Goal: Information Seeking & Learning: Find contact information

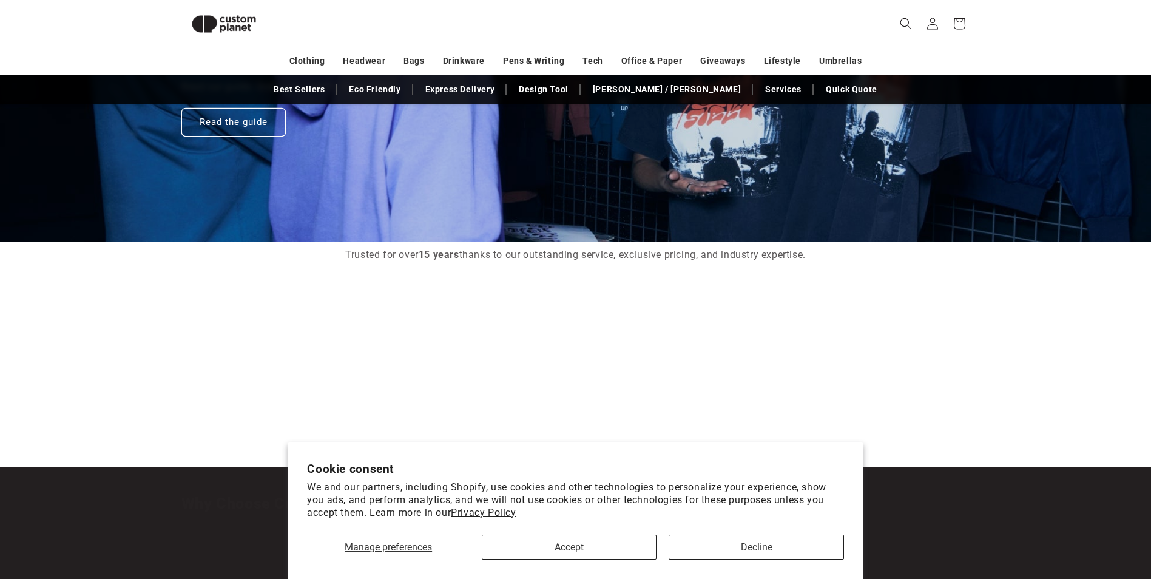
scroll to position [1395, 0]
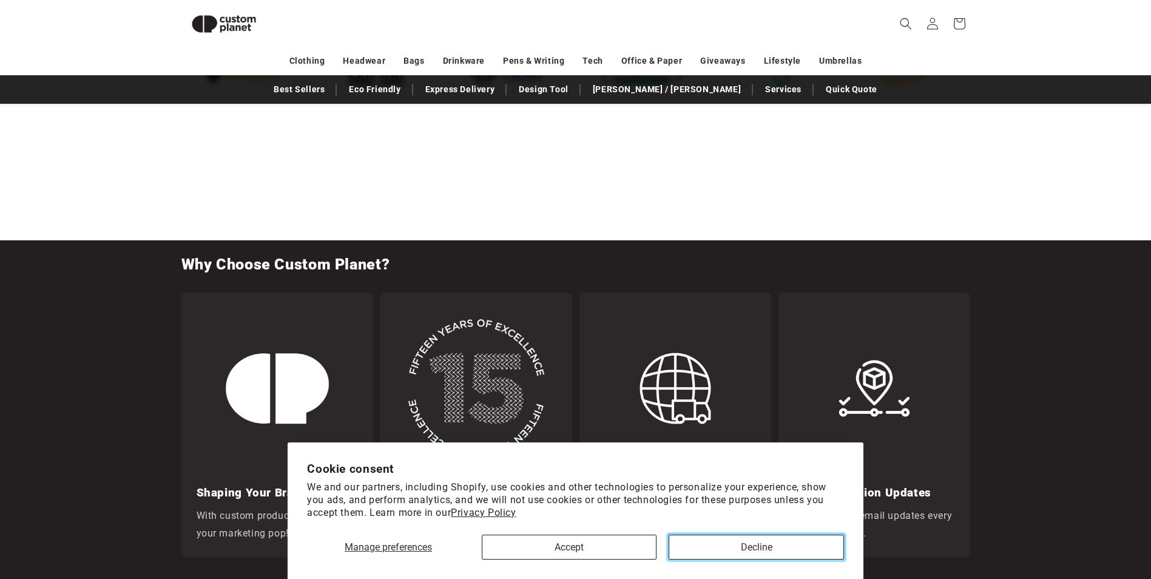
click at [769, 542] on button "Decline" at bounding box center [755, 546] width 175 height 25
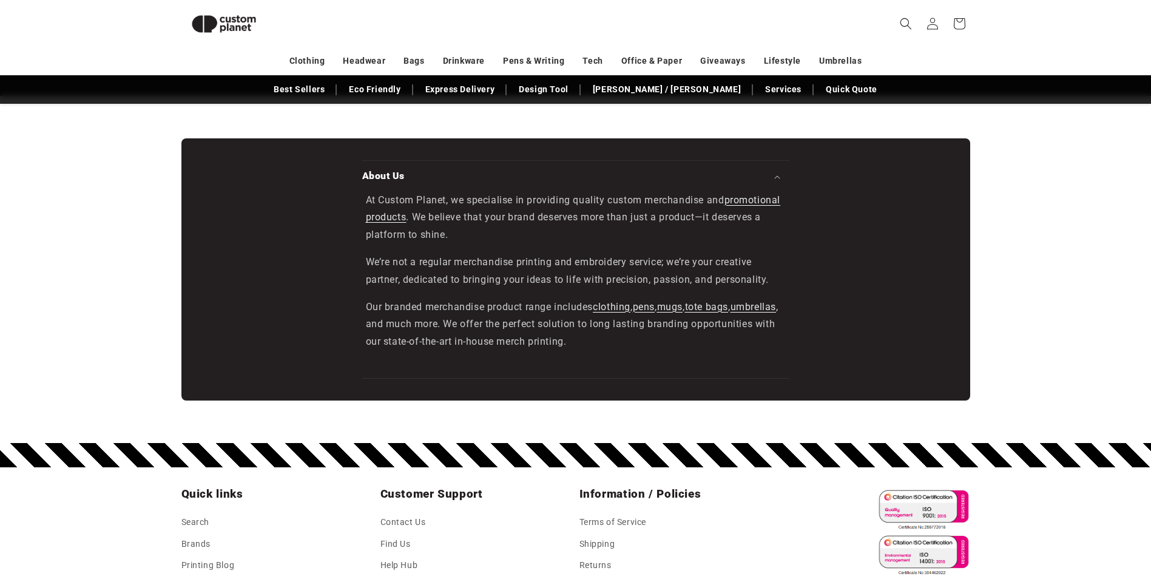
scroll to position [2129, 0]
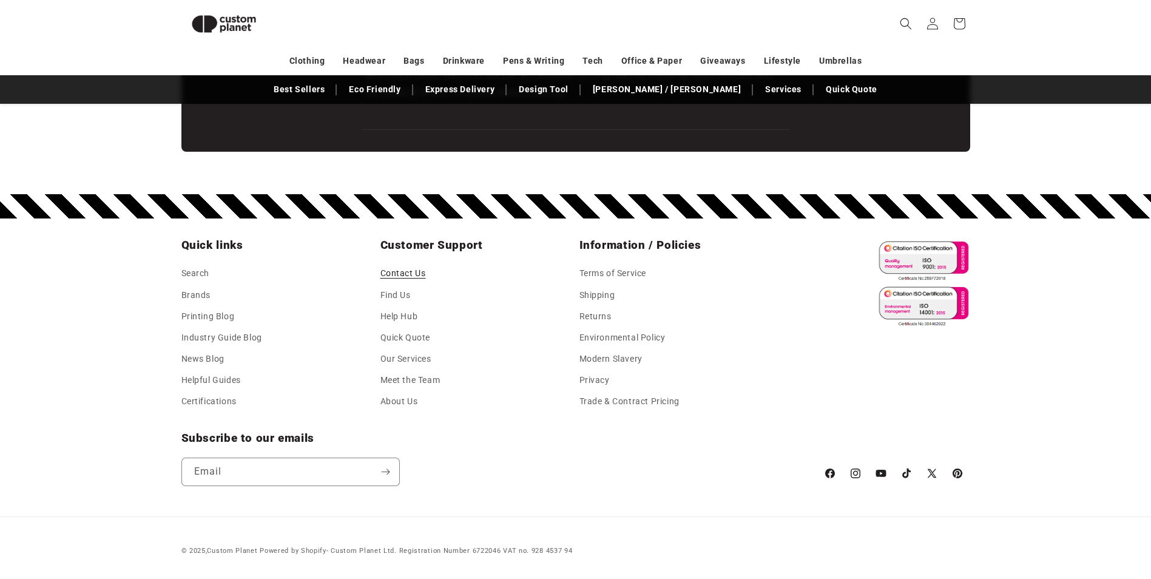
click at [403, 275] on link "Contact Us" at bounding box center [402, 275] width 45 height 18
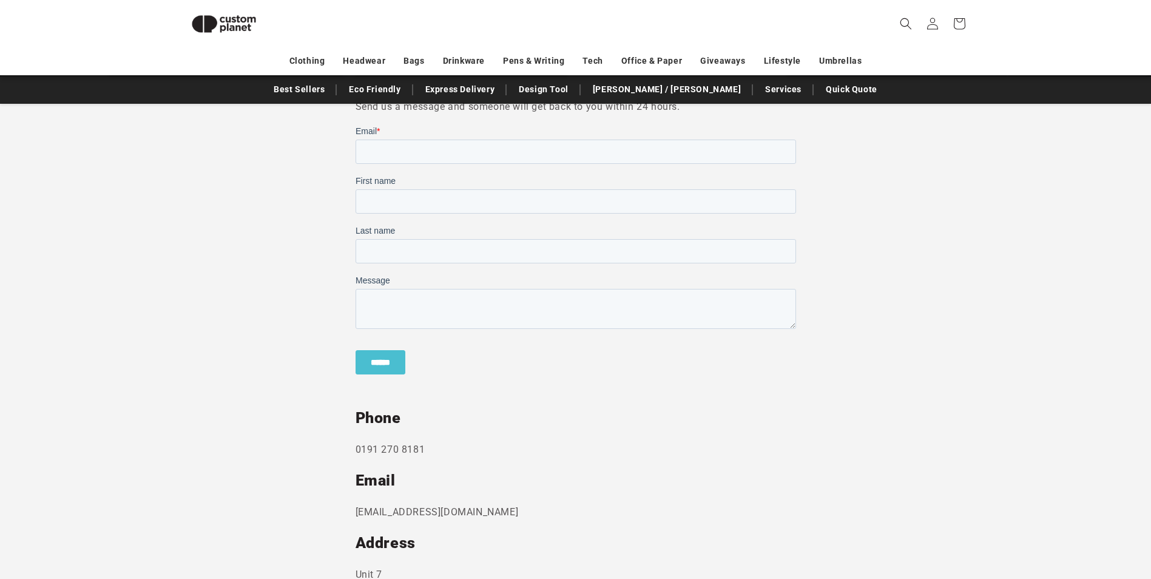
scroll to position [348, 0]
drag, startPoint x: 386, startPoint y: 448, endPoint x: 355, endPoint y: 446, distance: 31.0
click at [355, 446] on p "0191 270 8181" at bounding box center [575, 448] width 440 height 18
copy p "0191 270 8181"
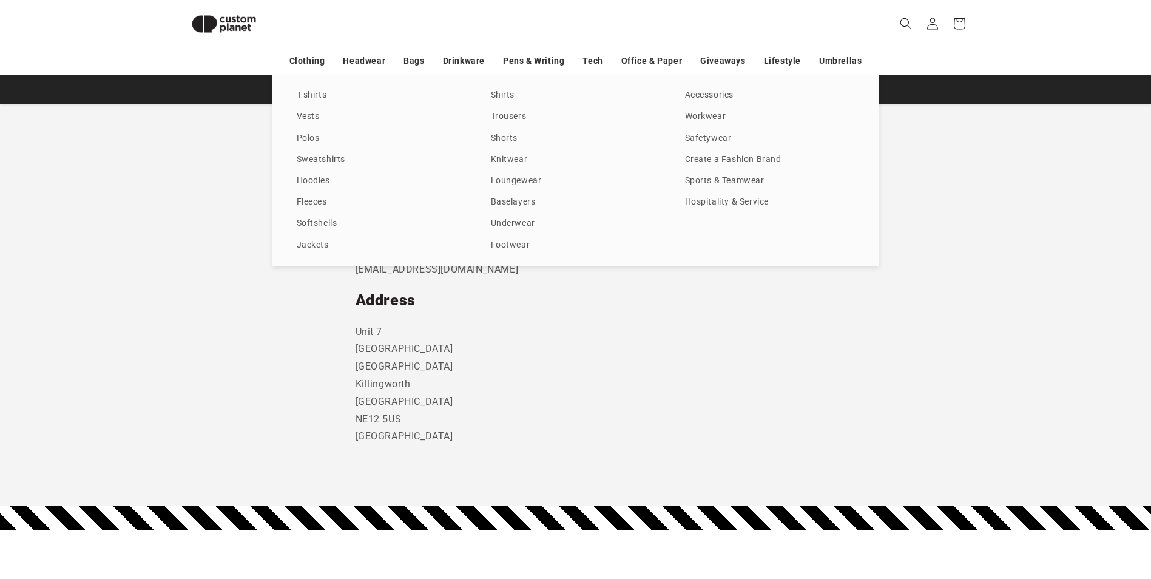
scroll to position [590, 0]
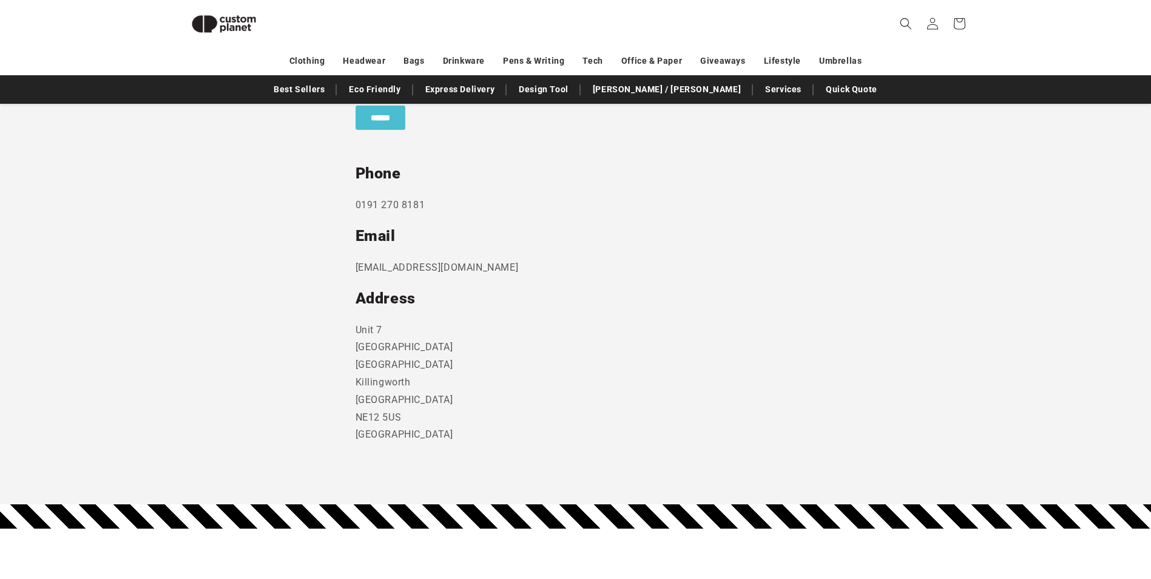
click at [583, 339] on p "Unit 7 Strand Business Centre Camperdown Ind Est Killingworth Newcastle Upon Ty…" at bounding box center [575, 382] width 440 height 123
drag, startPoint x: 496, startPoint y: 260, endPoint x: 334, endPoint y: 267, distance: 161.5
click at [334, 267] on section "Send us a message and someone will get back to you within 24 hours. Phone 0191 …" at bounding box center [575, 168] width 1151 height 673
copy p "sales@customplanet.co.uk"
click at [158, 412] on section "Send us a message and someone will get back to you within 24 hours. Phone 0191 …" at bounding box center [575, 168] width 1151 height 673
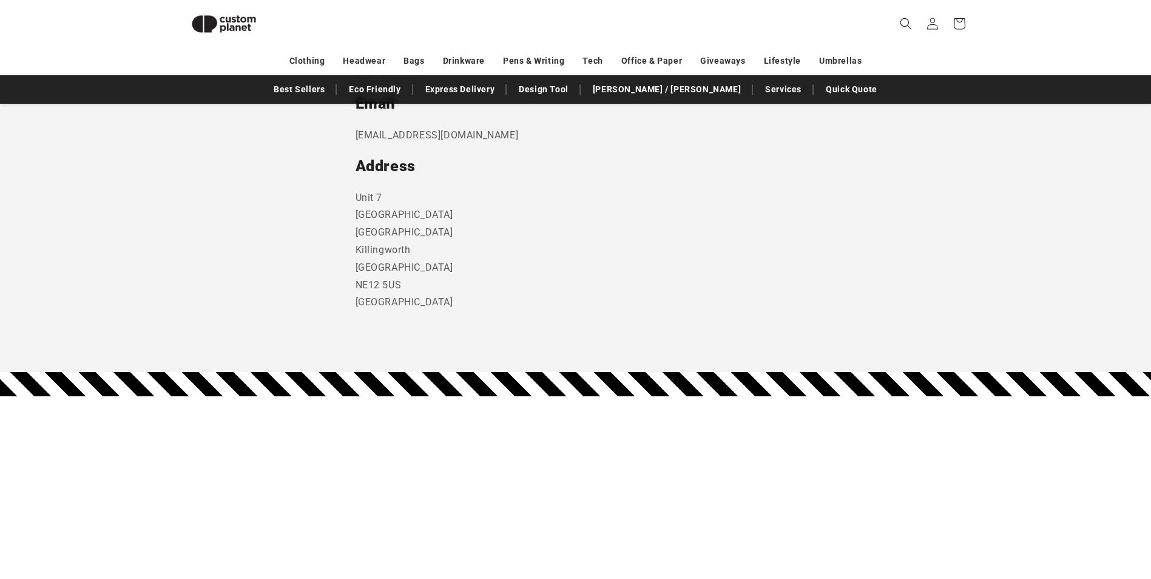
scroll to position [900, 0]
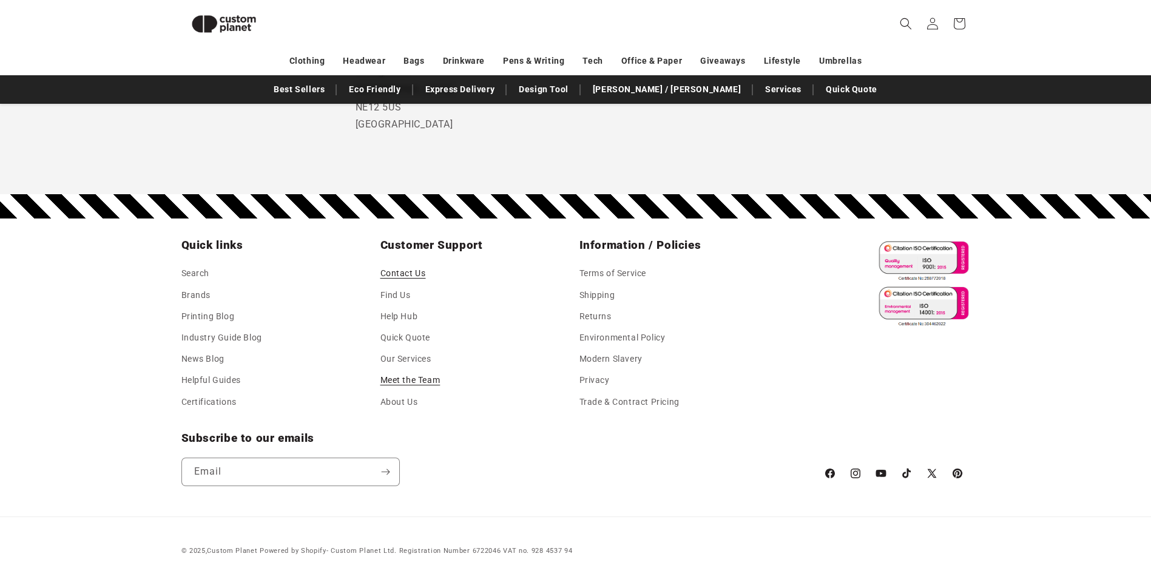
click at [420, 376] on link "Meet the Team" at bounding box center [410, 379] width 60 height 21
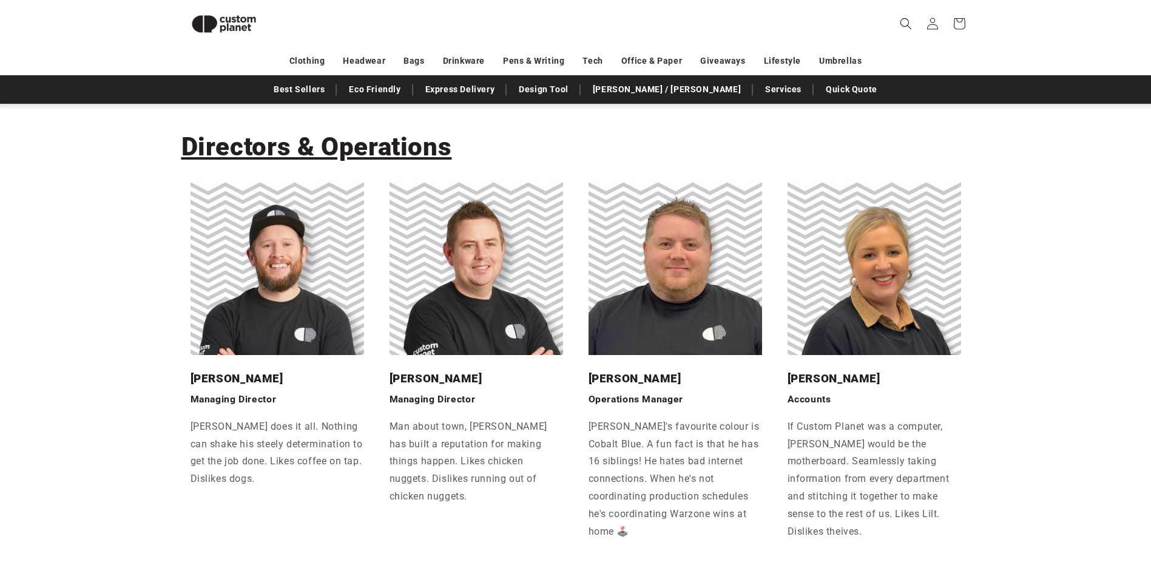
scroll to position [119, 0]
